Goal: Obtain resource: Download file/media

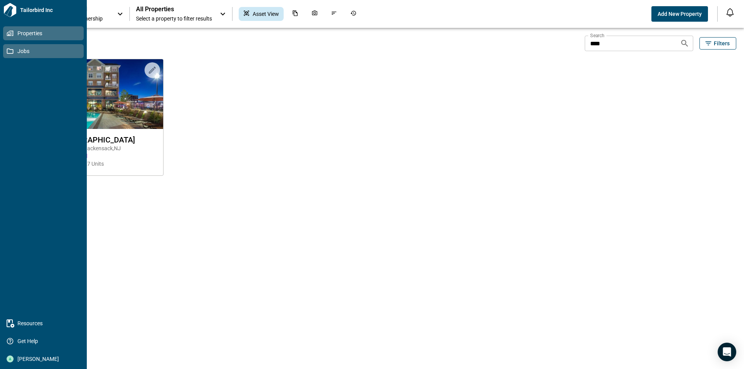
click at [13, 52] on icon at bounding box center [10, 50] width 7 height 5
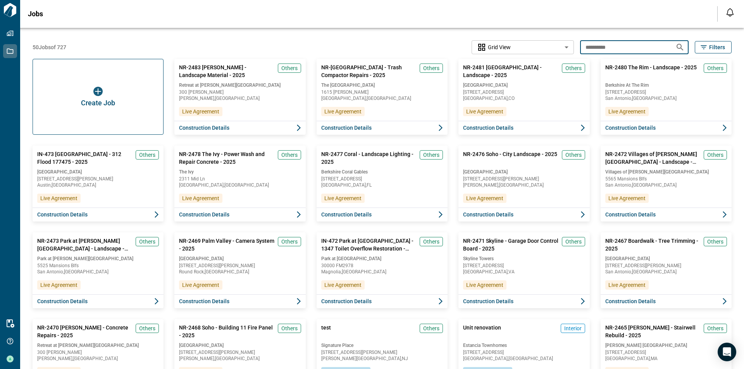
click at [643, 44] on input "**********" at bounding box center [624, 47] width 89 height 14
type input "*"
type input "********"
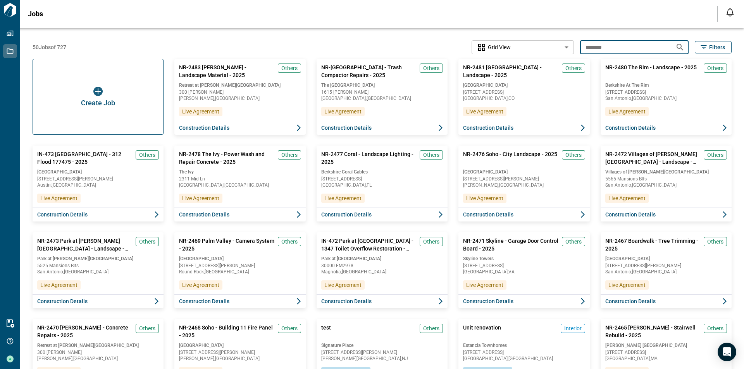
click at [675, 49] on icon "Search jobs" at bounding box center [679, 47] width 9 height 9
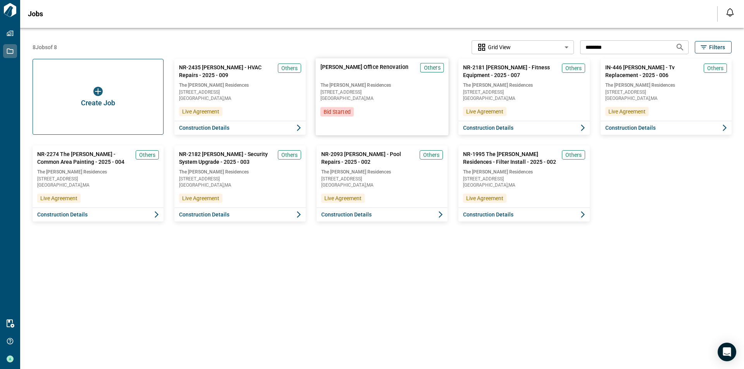
click at [415, 102] on div "[PERSON_NAME] Office Renovation Others The [PERSON_NAME] Residences [STREET_ADD…" at bounding box center [381, 89] width 133 height 63
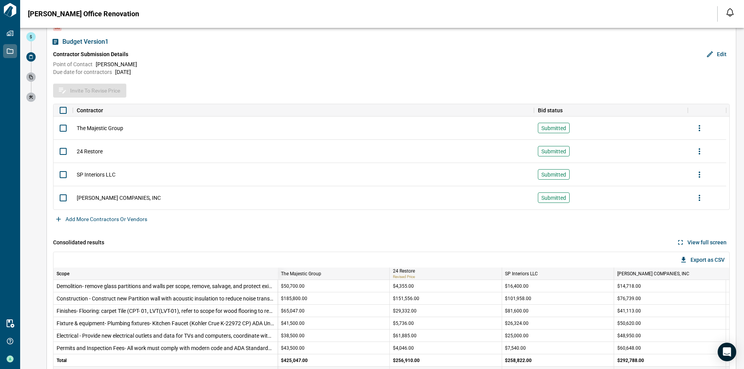
scroll to position [67, 0]
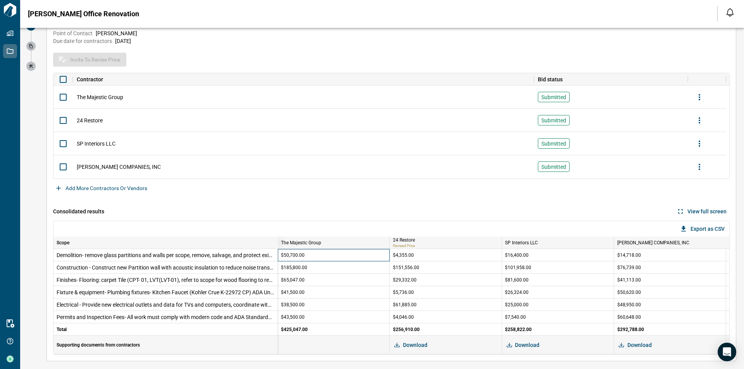
click at [338, 257] on div "$50,700.00" at bounding box center [334, 255] width 112 height 12
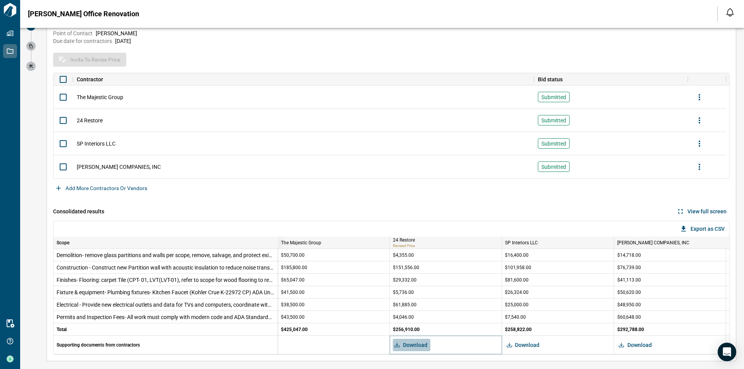
click at [418, 345] on span "Download" at bounding box center [415, 345] width 24 height 8
click at [529, 344] on span "Download" at bounding box center [527, 345] width 24 height 8
click at [427, 223] on div "Export as CSV" at bounding box center [390, 228] width 675 height 15
